Goal: Task Accomplishment & Management: Manage account settings

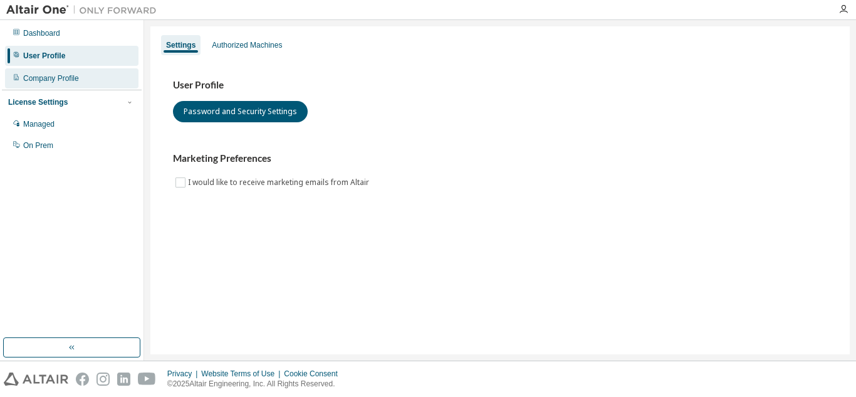
click at [53, 76] on div "Company Profile" at bounding box center [51, 78] width 56 height 10
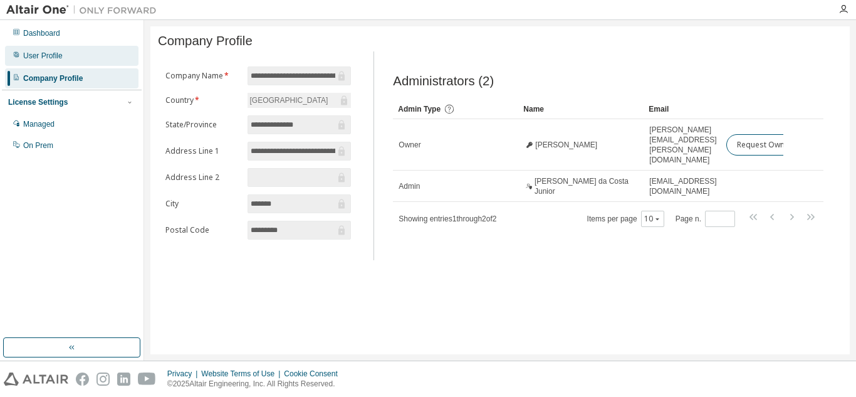
click at [45, 58] on div "User Profile" at bounding box center [42, 56] width 39 height 10
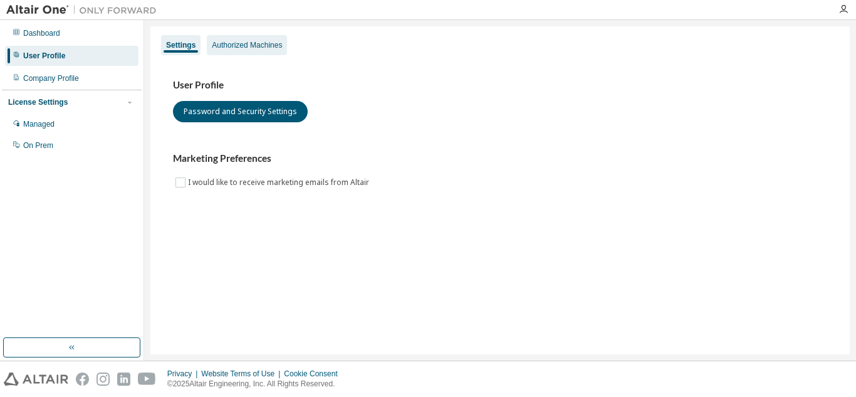
click at [225, 42] on div "Authorized Machines" at bounding box center [247, 45] width 70 height 10
